Goal: Task Accomplishment & Management: Manage account settings

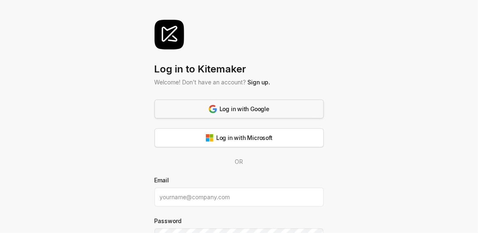
click at [252, 109] on div "Log in with Google" at bounding box center [239, 108] width 60 height 9
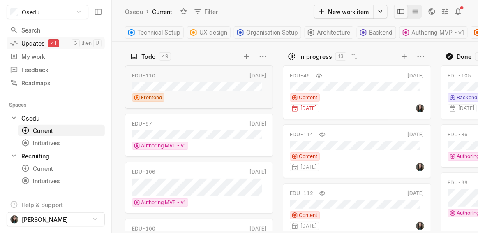
click at [22, 38] on link "Updates 41 g then u" at bounding box center [56, 43] width 98 height 12
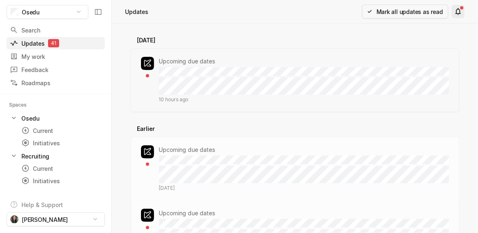
click at [459, 9] on icon at bounding box center [458, 11] width 5 height 7
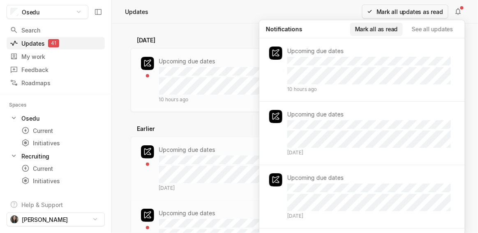
click at [381, 28] on button "Mark all as read" at bounding box center [376, 29] width 53 height 13
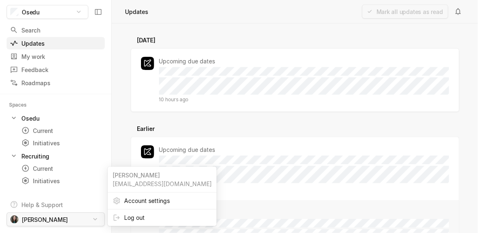
click at [49, 219] on html "Osedu Search / Updates g then u My work = Feedback g then f Roadmaps g then ⇧ r…" at bounding box center [239, 116] width 478 height 233
click at [141, 203] on span "Account settings" at bounding box center [168, 200] width 88 height 13
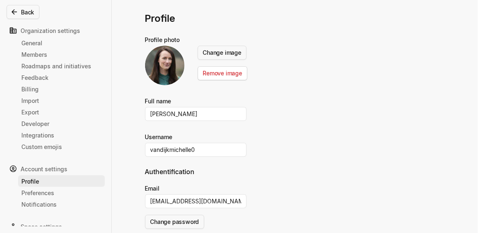
scroll to position [37, 0]
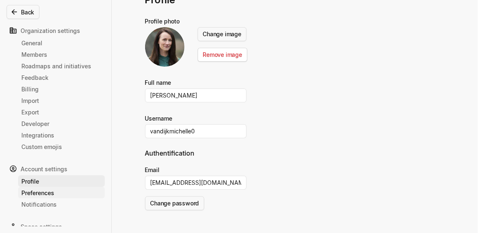
click at [44, 192] on div "Preferences" at bounding box center [61, 192] width 80 height 9
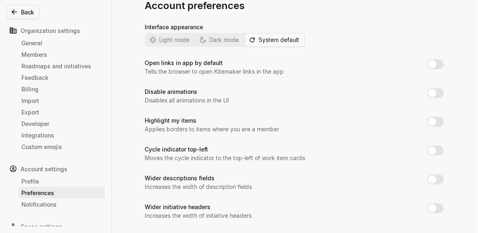
scroll to position [31, 0]
click at [62, 205] on div "Notifications" at bounding box center [61, 204] width 80 height 9
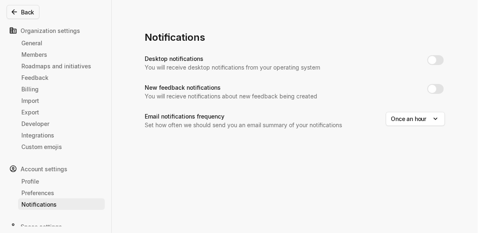
click at [35, 228] on div "Back Organization settings General Members Roadmaps and initiatives Feedback Bi…" at bounding box center [56, 116] width 112 height 233
click at [34, 225] on div "Space settings" at bounding box center [56, 226] width 98 height 13
click at [26, 8] on button "Back" at bounding box center [23, 12] width 33 height 14
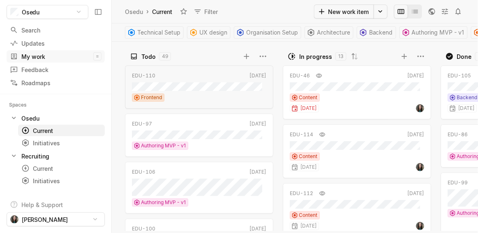
click at [37, 57] on div "My work" at bounding box center [52, 56] width 84 height 9
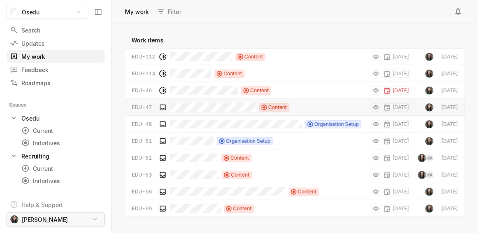
scroll to position [209, 367]
click at [40, 222] on html "Osedu Search / Updates g then u My work = Feedback g then f Roadmaps g then ⇧ r…" at bounding box center [239, 116] width 478 height 233
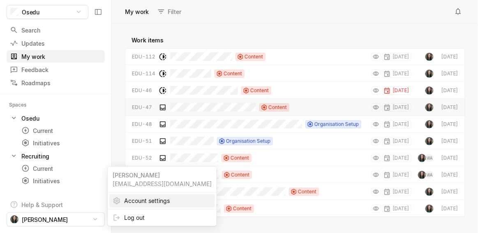
click at [136, 201] on span "Account settings" at bounding box center [168, 200] width 88 height 13
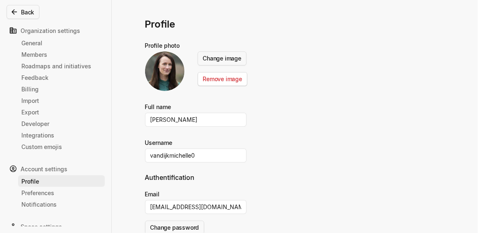
scroll to position [37, 0]
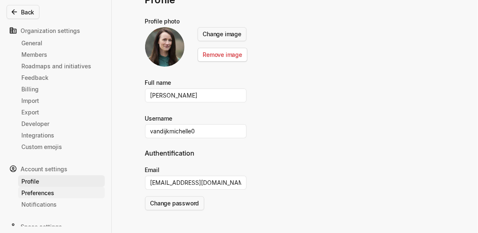
click at [48, 192] on div "Preferences" at bounding box center [61, 192] width 80 height 9
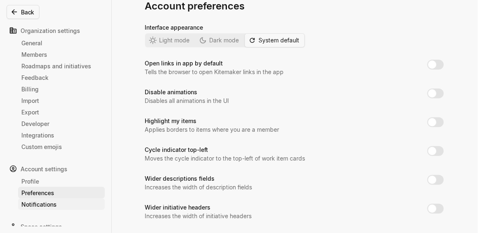
click at [30, 203] on div "Notifications" at bounding box center [61, 204] width 80 height 9
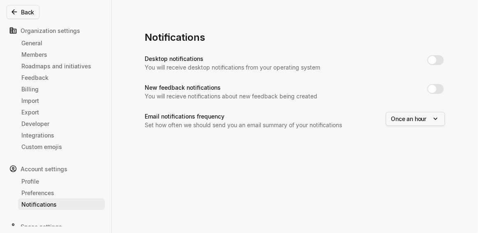
click at [415, 121] on body "Osedu Search / Updates g then u My work = Feedback g then f Roadmaps g then ⇧ r…" at bounding box center [239, 116] width 478 height 233
click at [28, 9] on button "Back" at bounding box center [23, 12] width 33 height 14
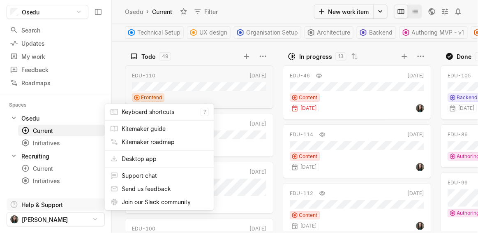
click at [29, 206] on html "Osedu Search / Updates g then u My work = Feedback g then f Roadmaps g then ⇧ r…" at bounding box center [239, 116] width 478 height 233
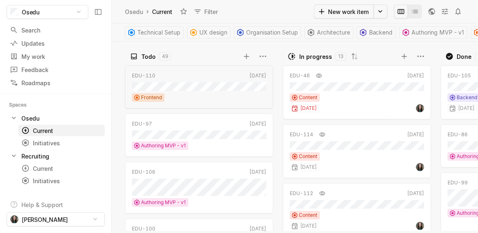
click at [30, 204] on html "Osedu Search / Updates g then u My work = Feedback g then f Roadmaps g then ⇧ r…" at bounding box center [239, 116] width 478 height 233
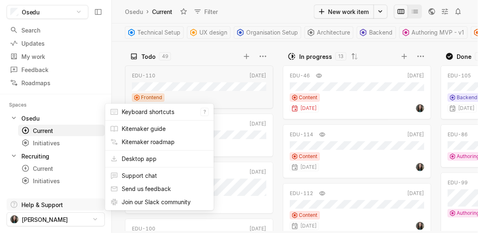
click at [37, 204] on html "Osedu Search / Updates g then u My work = Feedback g then f Roadmaps g then ⇧ r…" at bounding box center [239, 116] width 478 height 233
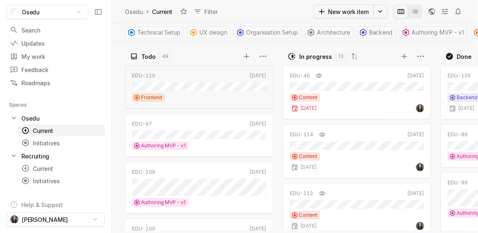
click at [34, 203] on html "Osedu Search / Updates g then u My work = Feedback g then f Roadmaps g then ⇧ r…" at bounding box center [239, 116] width 478 height 233
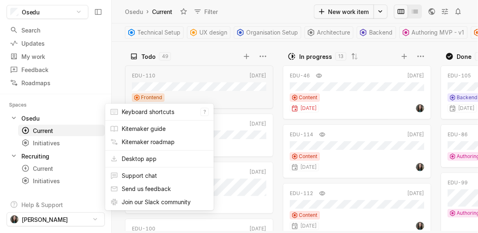
click at [34, 203] on html "Osedu Search / Updates g then u My work = Feedback g then f Roadmaps g then ⇧ r…" at bounding box center [239, 116] width 478 height 233
